Goal: Book appointment/travel/reservation

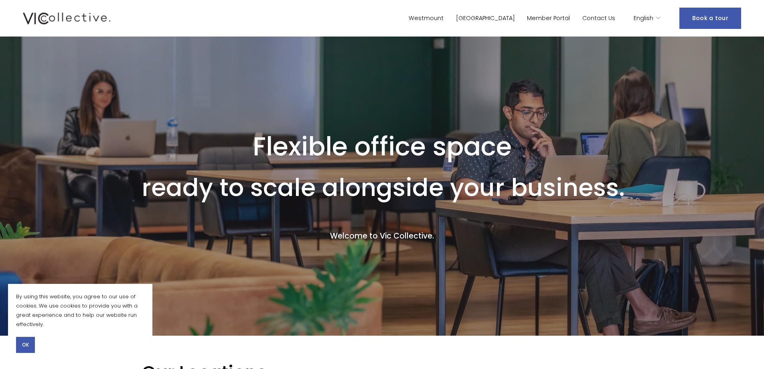
click at [19, 342] on button "OK" at bounding box center [25, 344] width 19 height 16
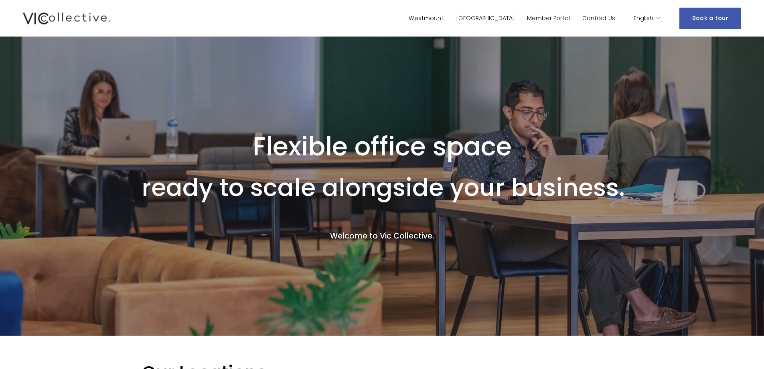
click at [647, 20] on span "English" at bounding box center [644, 18] width 20 height 10
click at [660, 16] on icon "language picker" at bounding box center [658, 18] width 6 height 6
click at [646, 16] on span "English" at bounding box center [644, 18] width 20 height 10
click at [513, 17] on link "[GEOGRAPHIC_DATA]" at bounding box center [485, 18] width 59 height 12
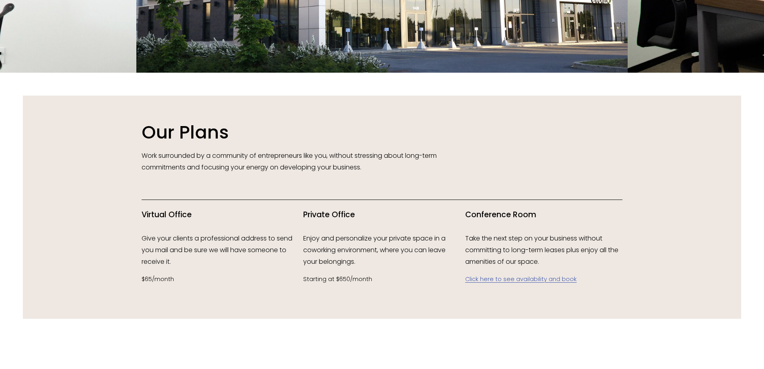
scroll to position [1043, 0]
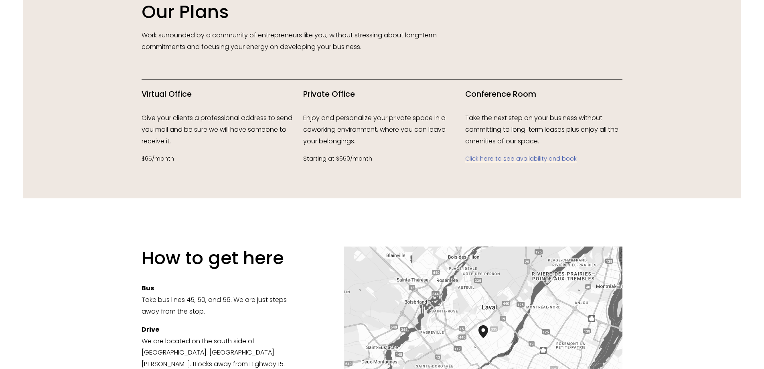
click at [568, 160] on link "Click here to see availability and book" at bounding box center [520, 158] width 111 height 8
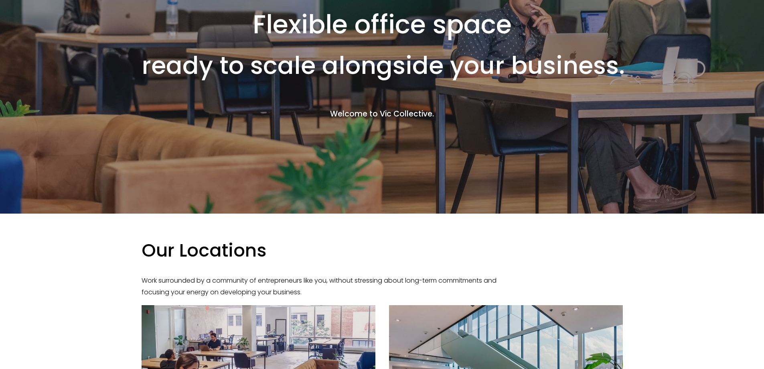
scroll to position [160, 0]
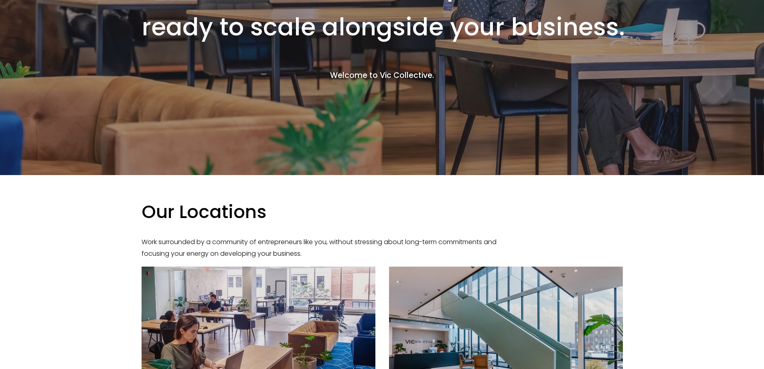
click at [385, 73] on h4 "Welcome to Vic Collective." at bounding box center [382, 75] width 481 height 11
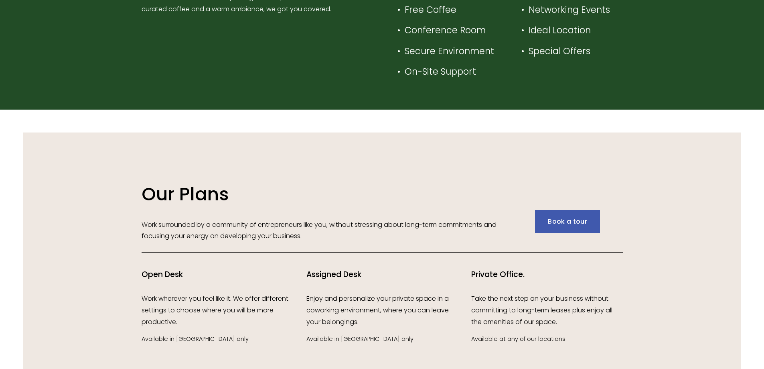
scroll to position [1243, 0]
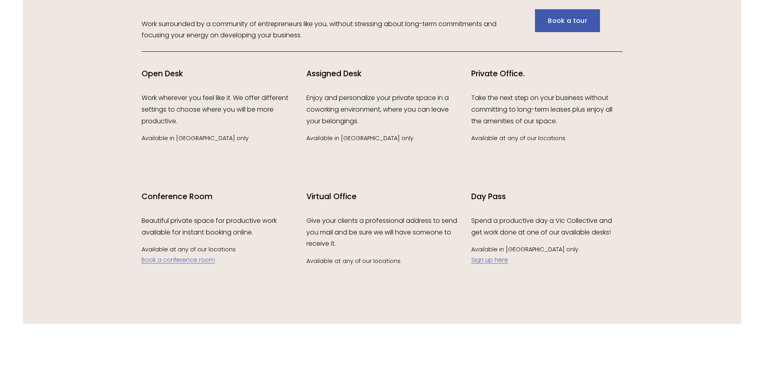
click at [203, 263] on link "Book a conference room" at bounding box center [178, 259] width 73 height 8
